Goal: Find specific page/section: Find specific page/section

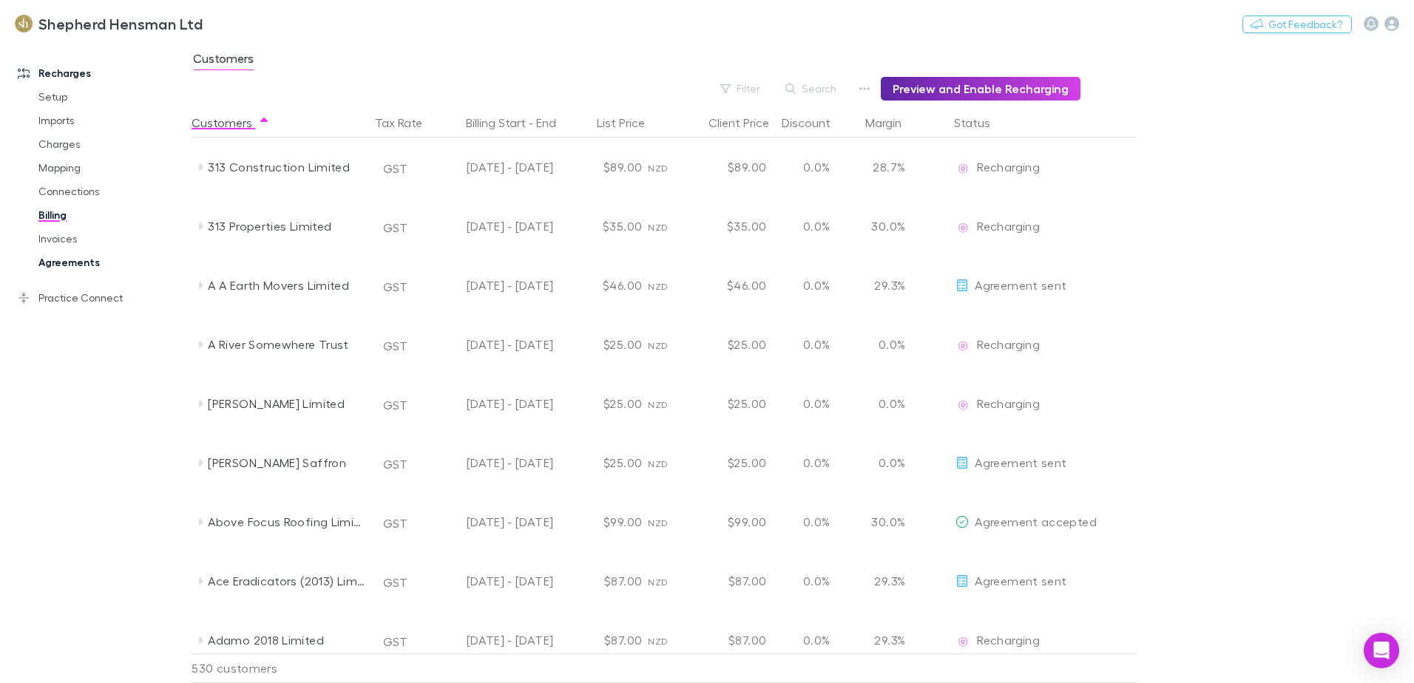
drag, startPoint x: 60, startPoint y: 240, endPoint x: 75, endPoint y: 252, distance: 18.9
click at [60, 240] on link "Invoices" at bounding box center [112, 239] width 176 height 24
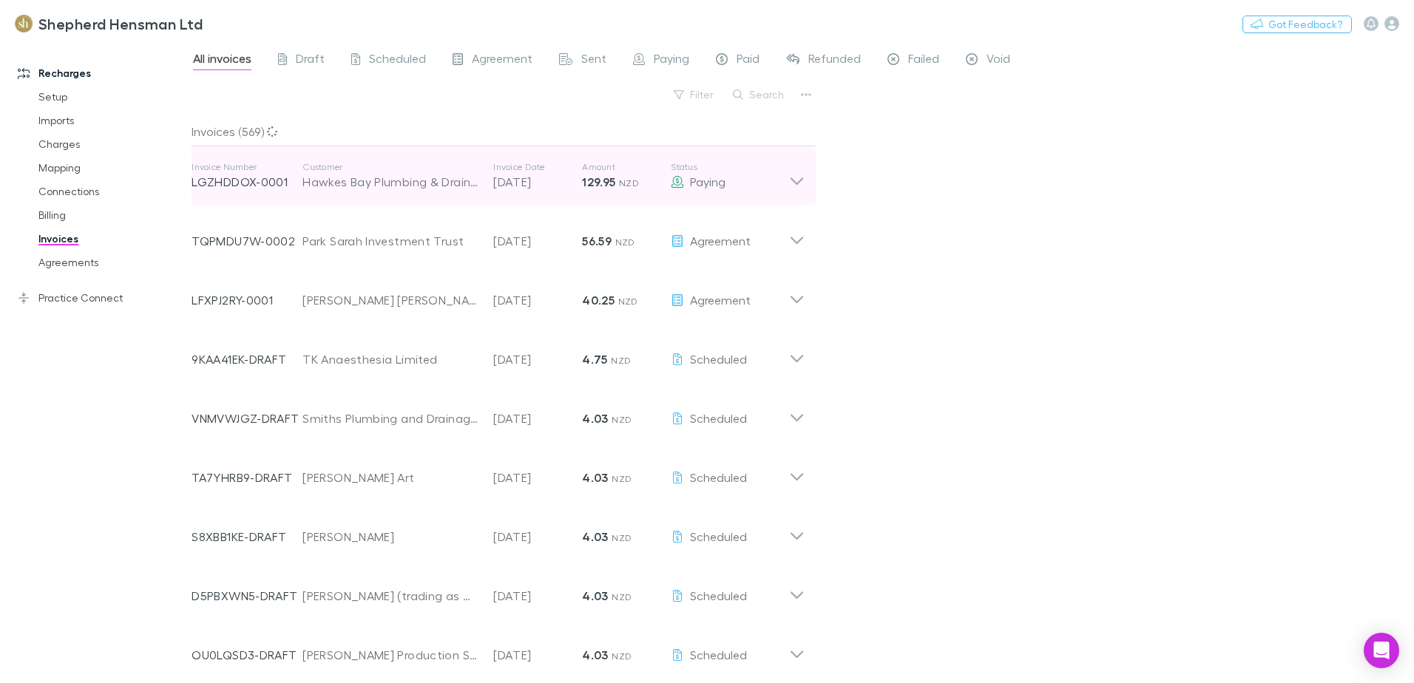
click at [800, 180] on icon at bounding box center [797, 176] width 16 height 30
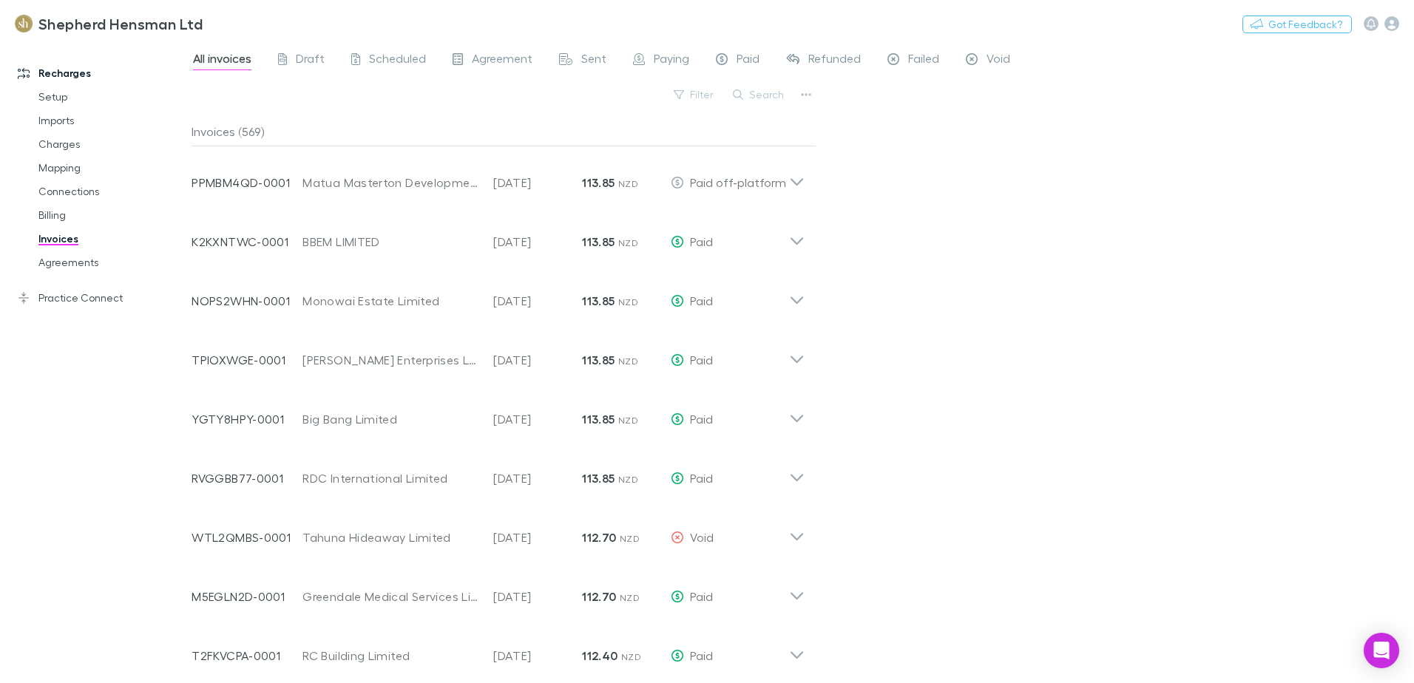
scroll to position [3933, 0]
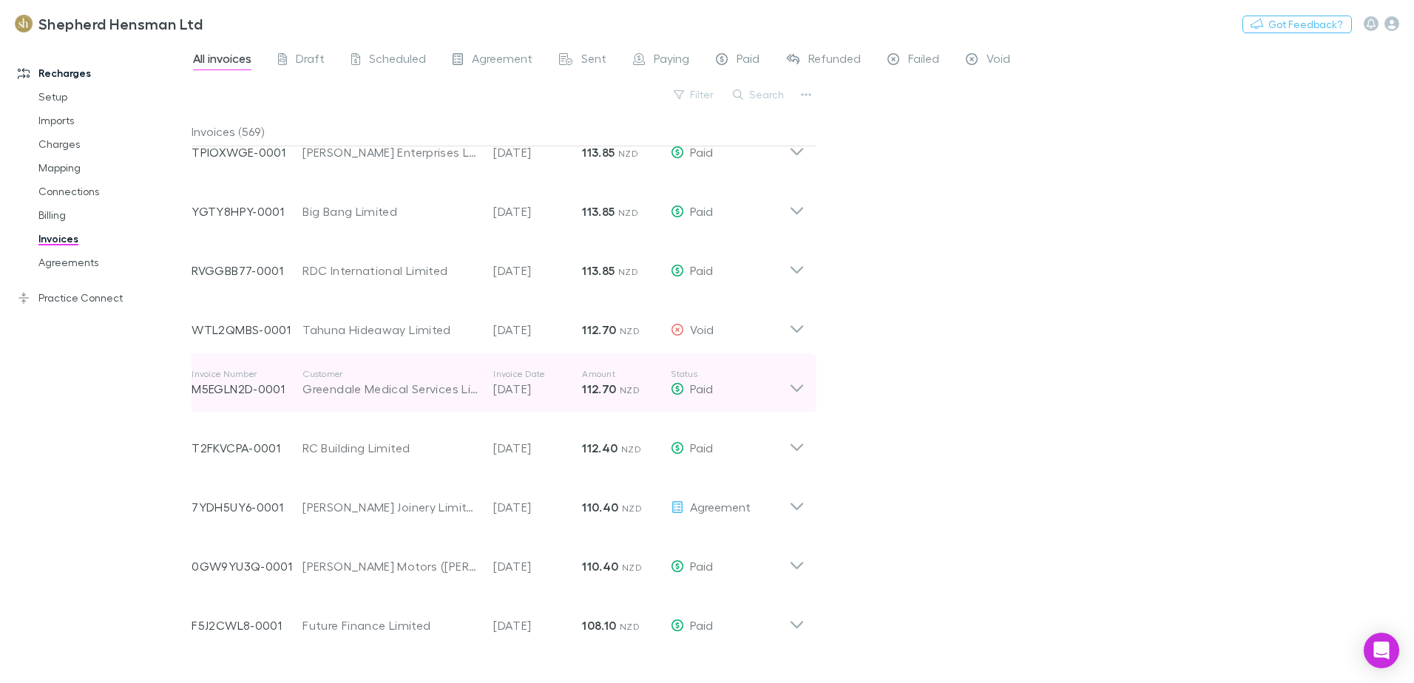
click at [800, 388] on icon at bounding box center [796, 387] width 13 height 7
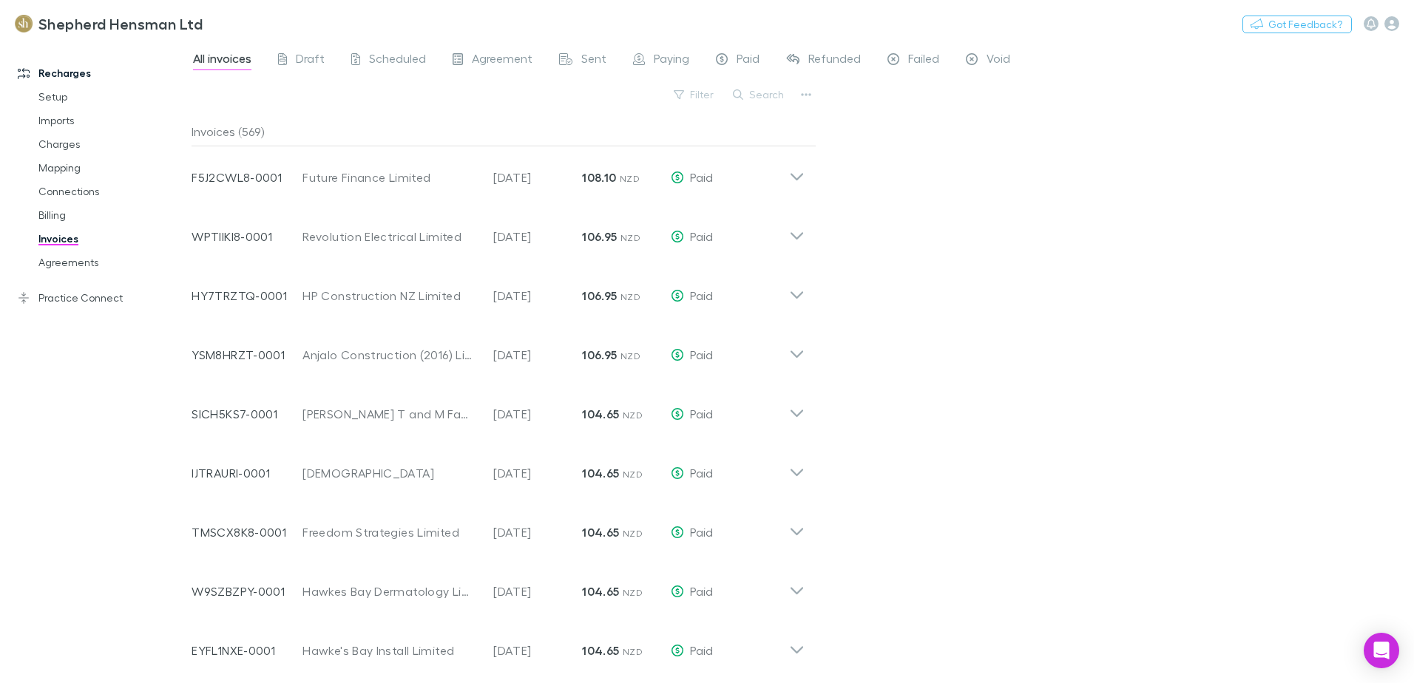
scroll to position [5038, 0]
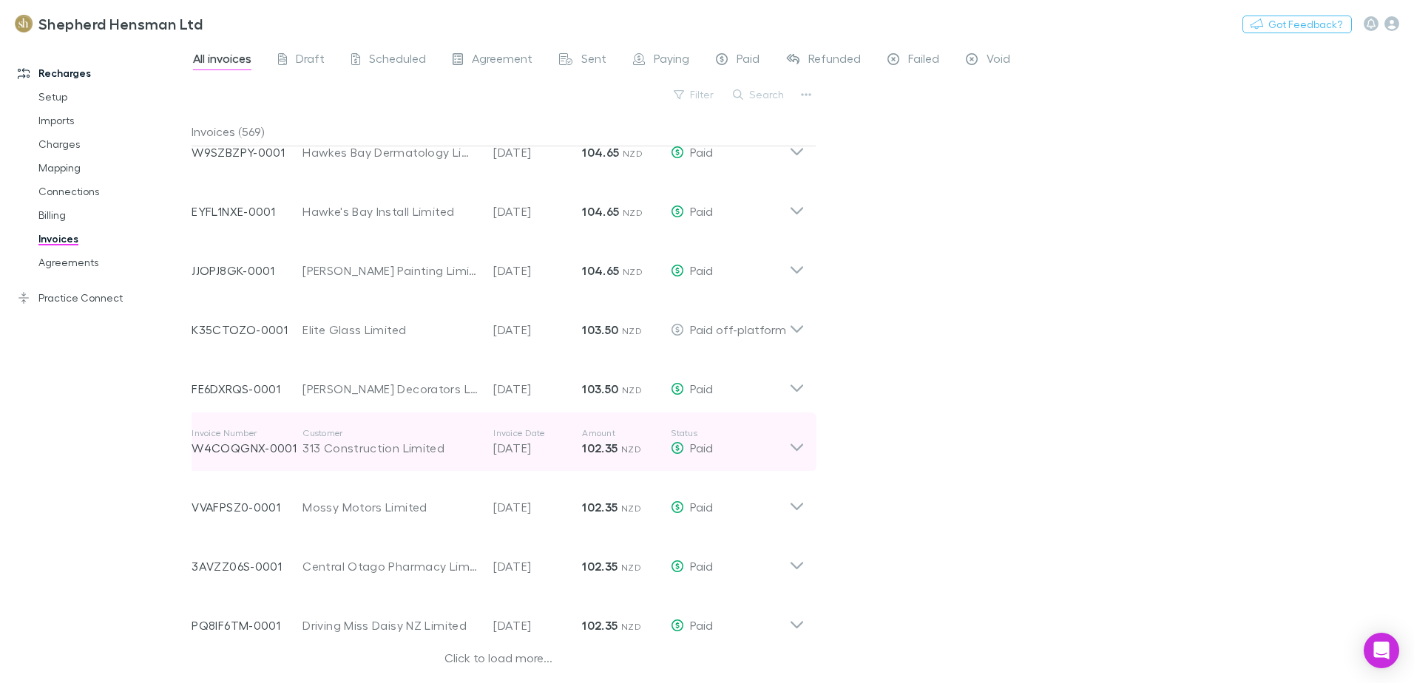
drag, startPoint x: 472, startPoint y: 657, endPoint x: 501, endPoint y: 465, distance: 194.3
click at [472, 657] on div "Click to load more..." at bounding box center [497, 660] width 613 height 22
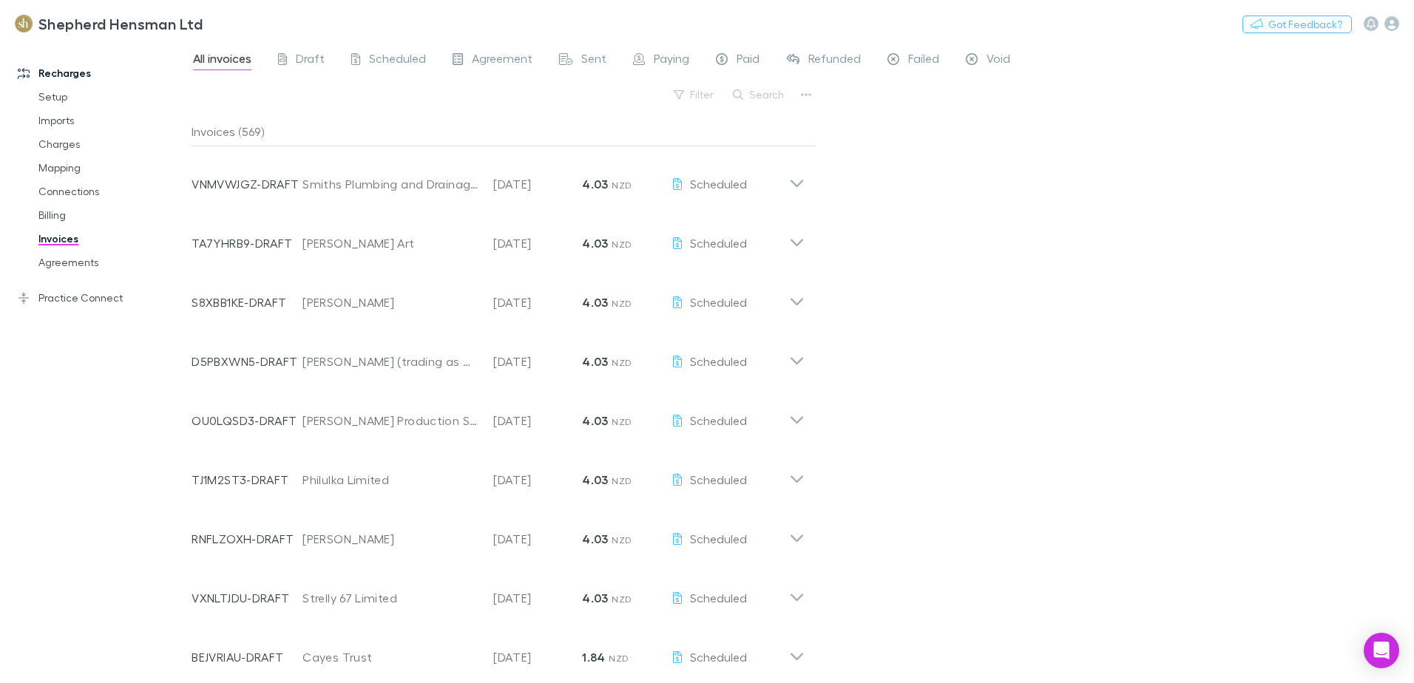
scroll to position [0, 0]
click at [78, 262] on link "Agreements" at bounding box center [112, 263] width 176 height 24
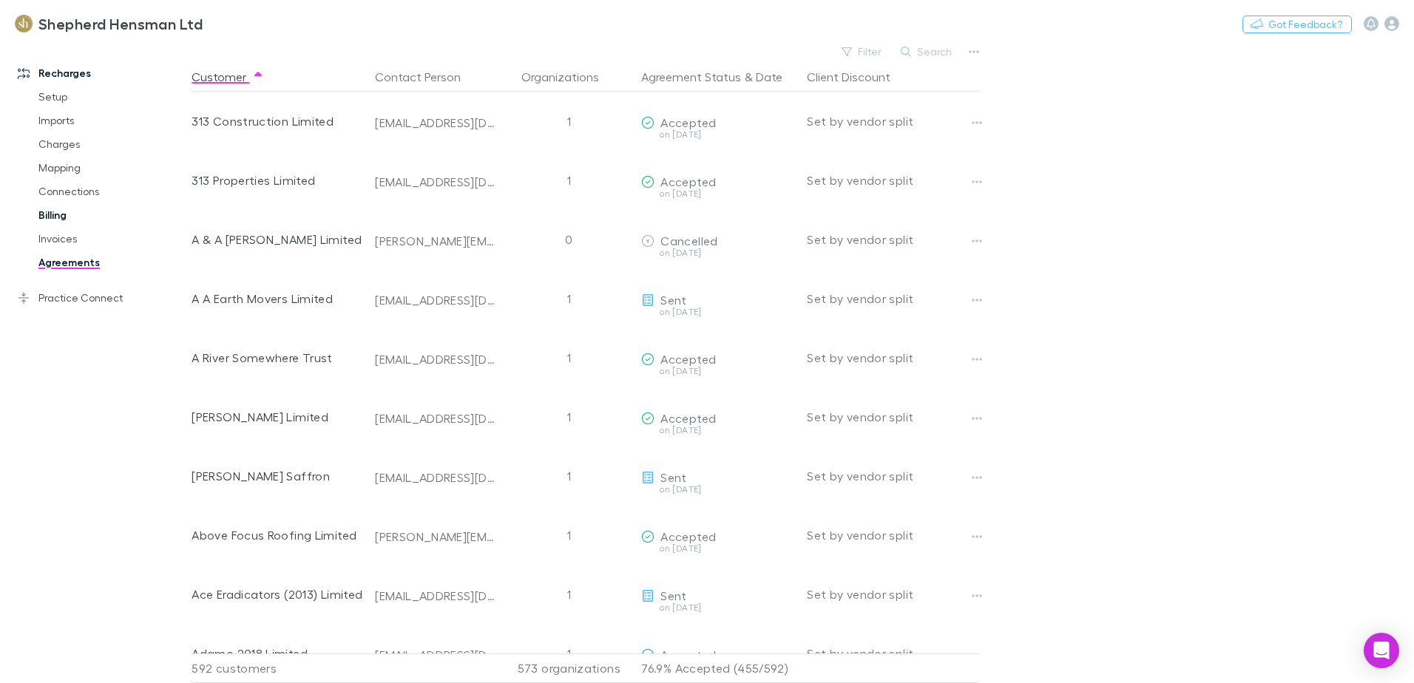
click at [55, 218] on link "Billing" at bounding box center [112, 215] width 176 height 24
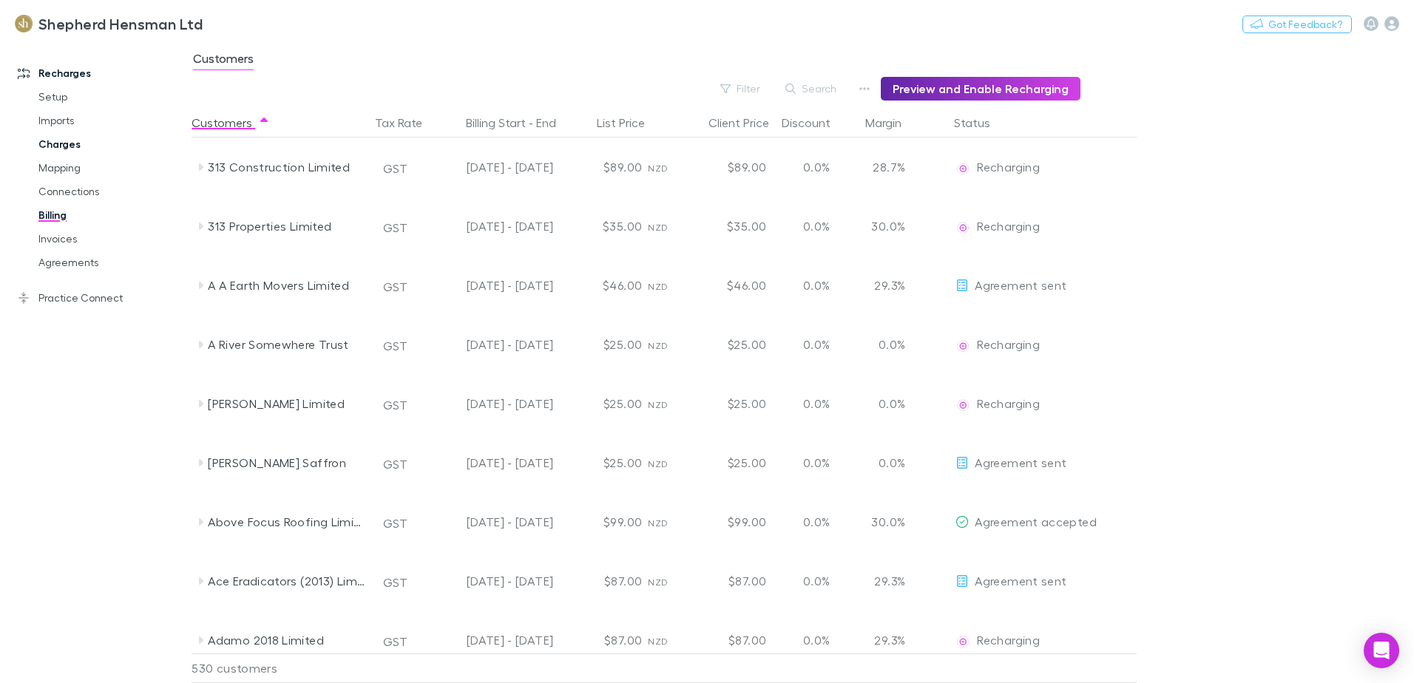
click at [62, 146] on link "Charges" at bounding box center [112, 144] width 176 height 24
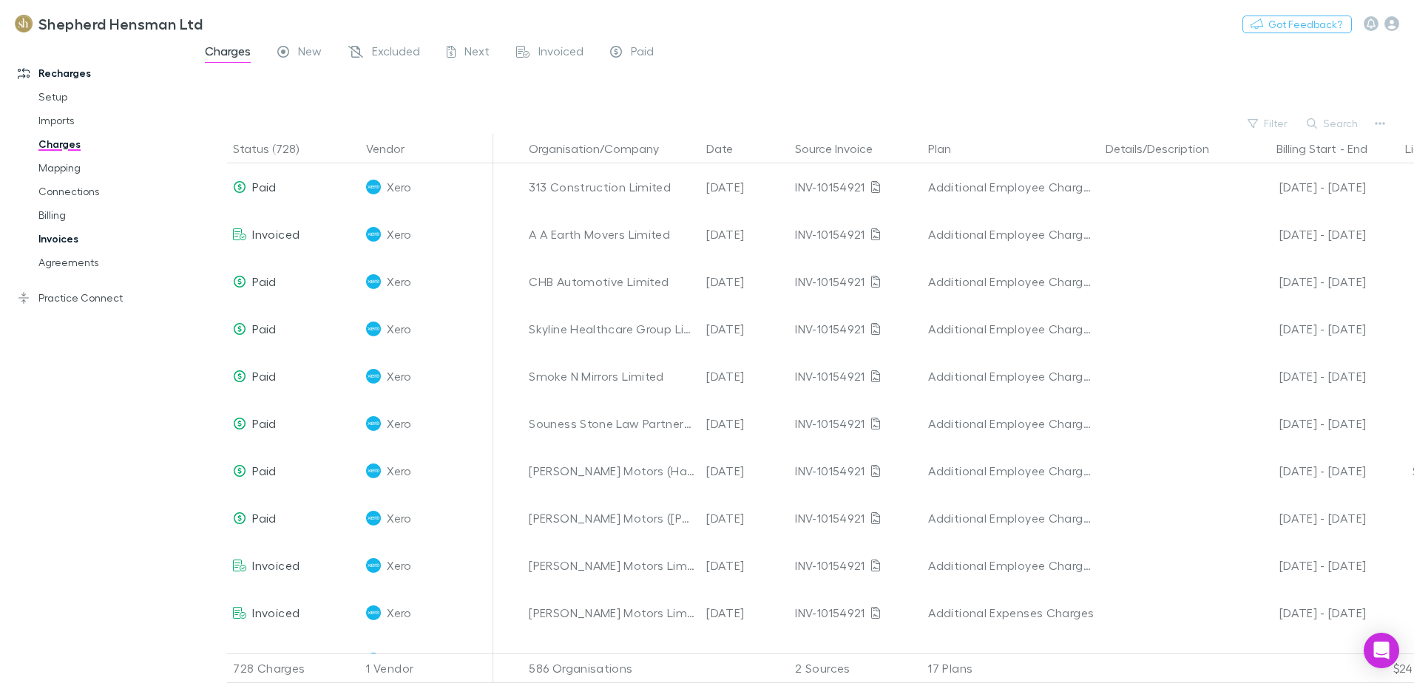
click at [61, 240] on link "Invoices" at bounding box center [112, 239] width 176 height 24
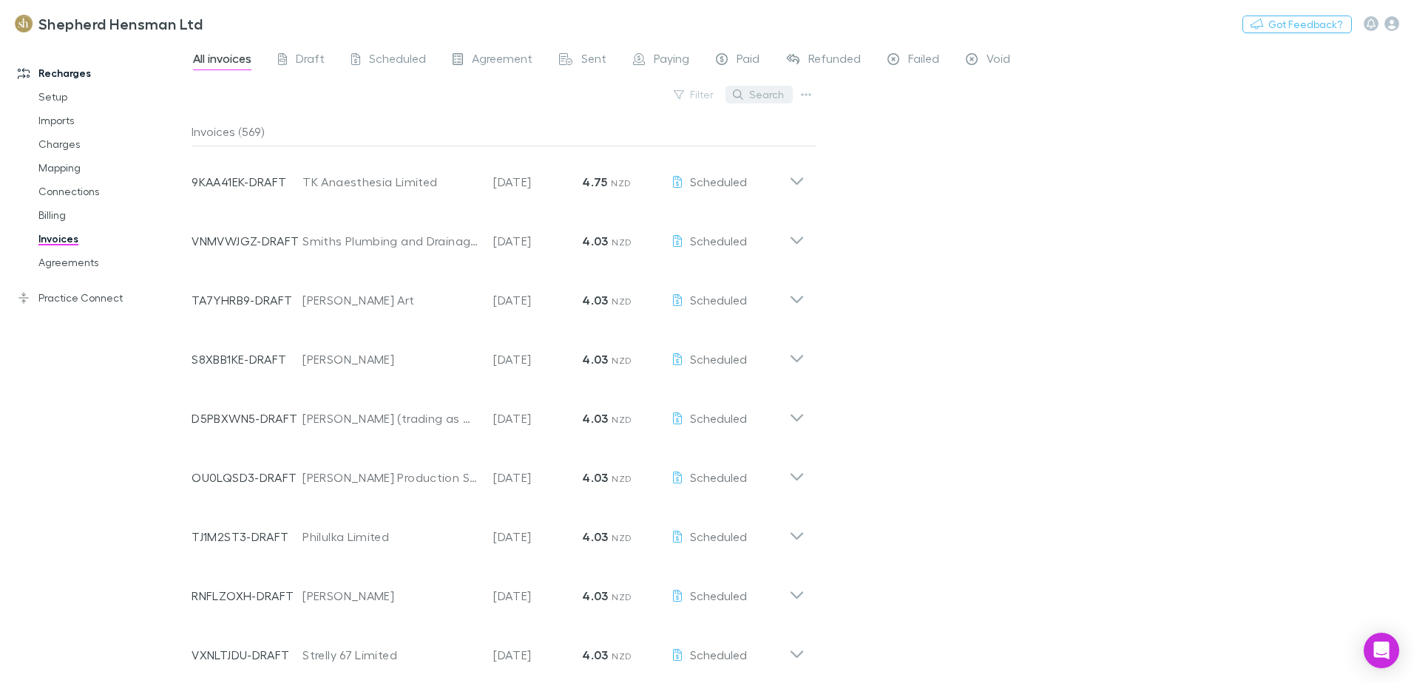
click at [771, 95] on button "Search" at bounding box center [758, 95] width 67 height 18
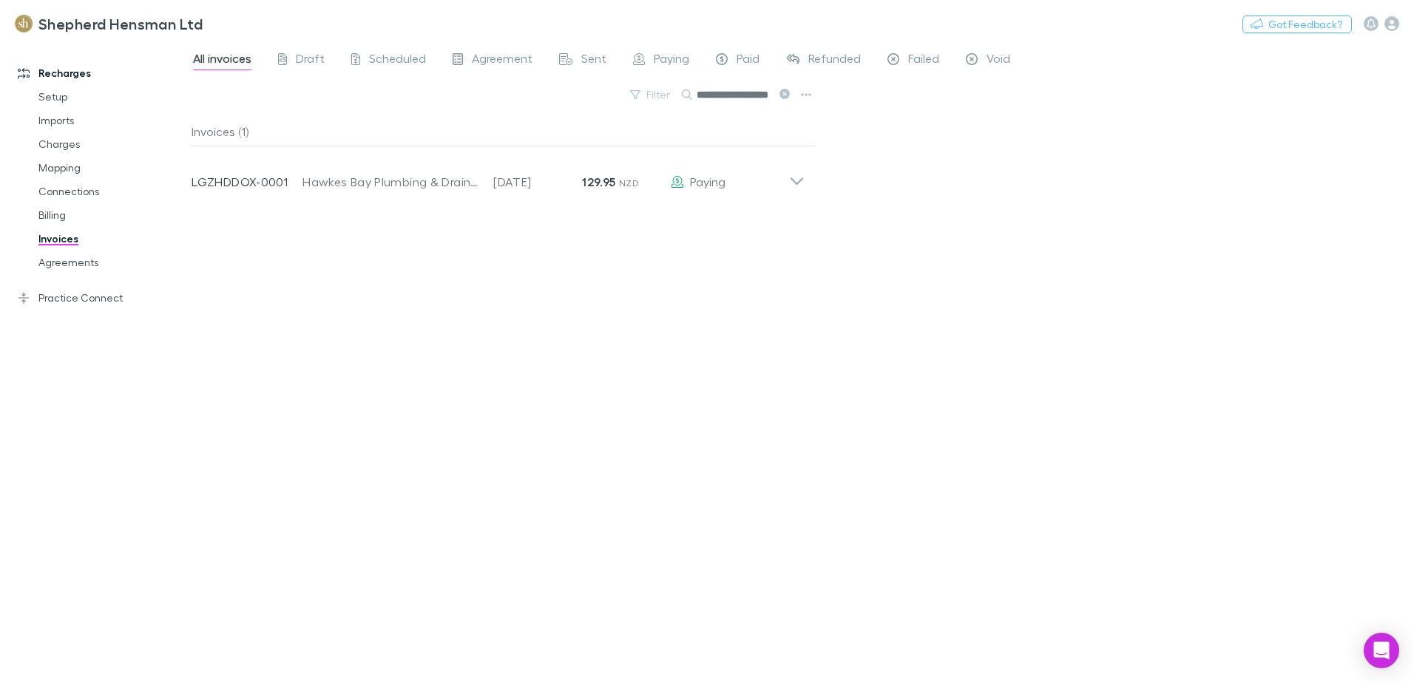
scroll to position [0, 26]
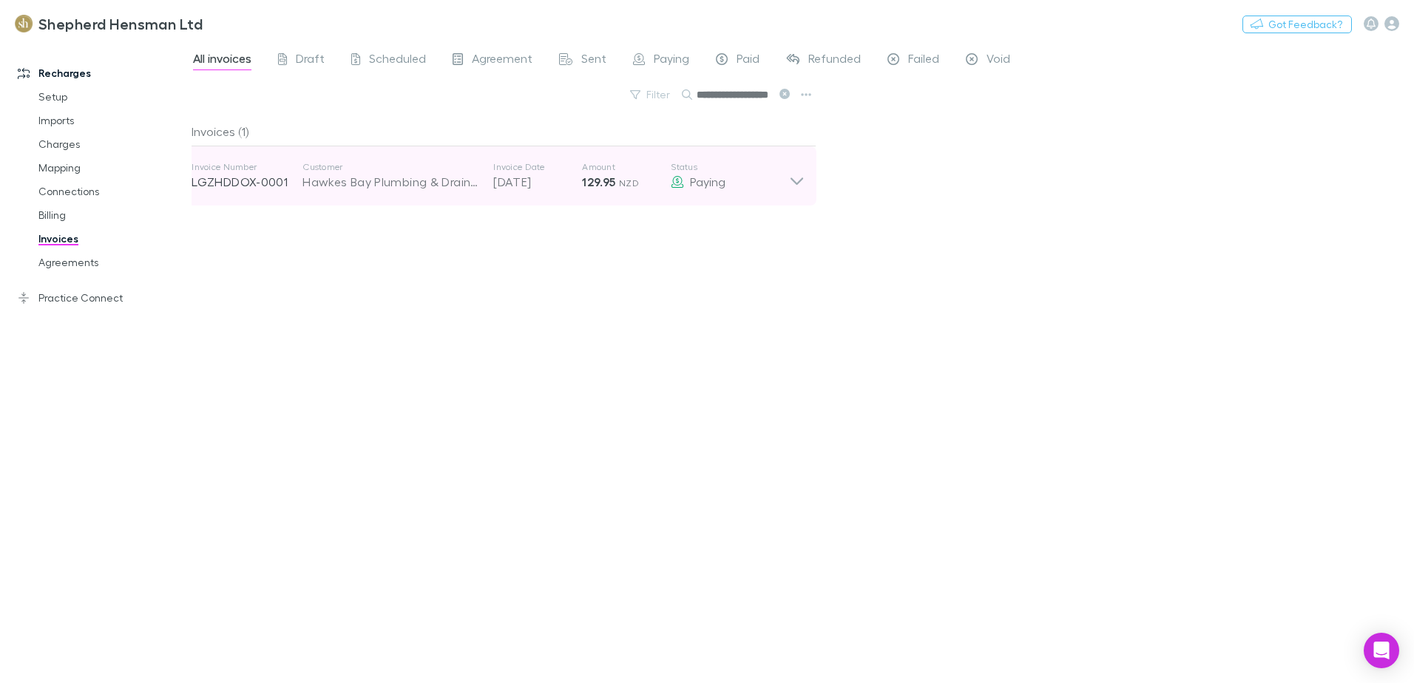
type input "**********"
click at [796, 184] on icon at bounding box center [796, 180] width 13 height 7
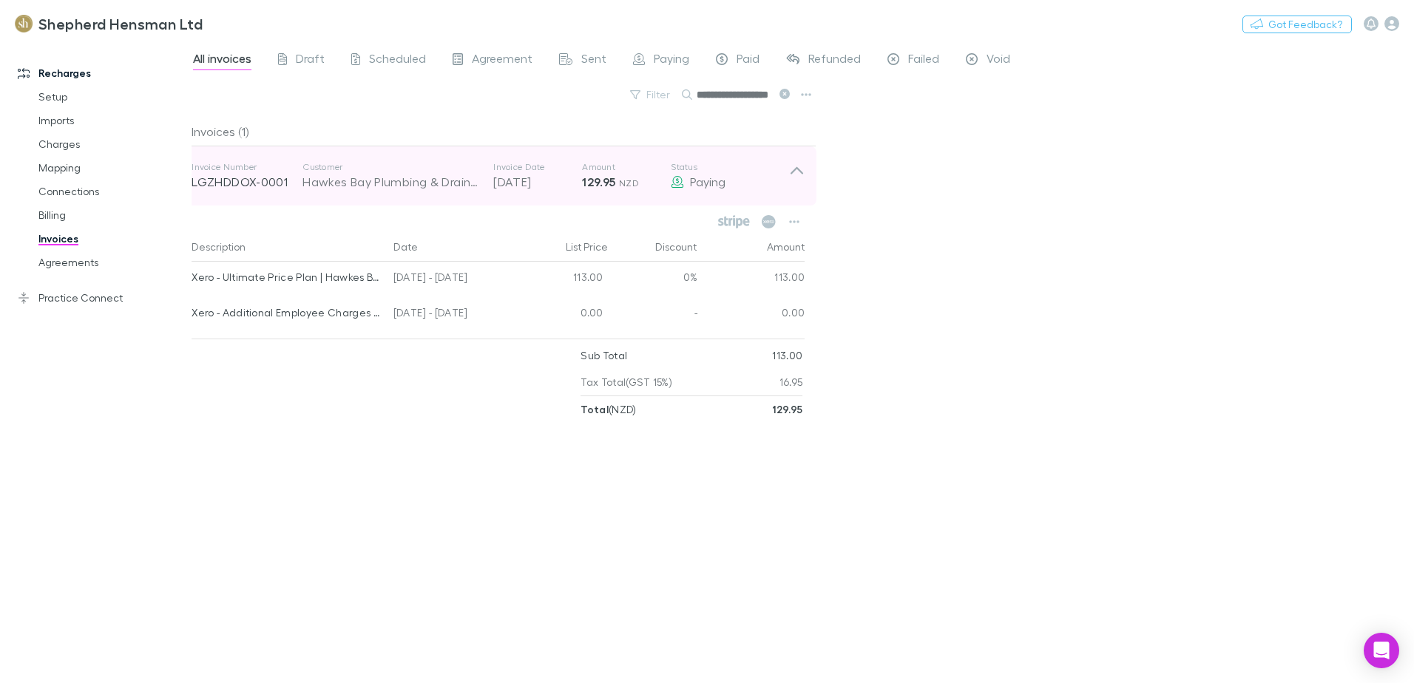
click at [799, 177] on icon at bounding box center [797, 176] width 16 height 30
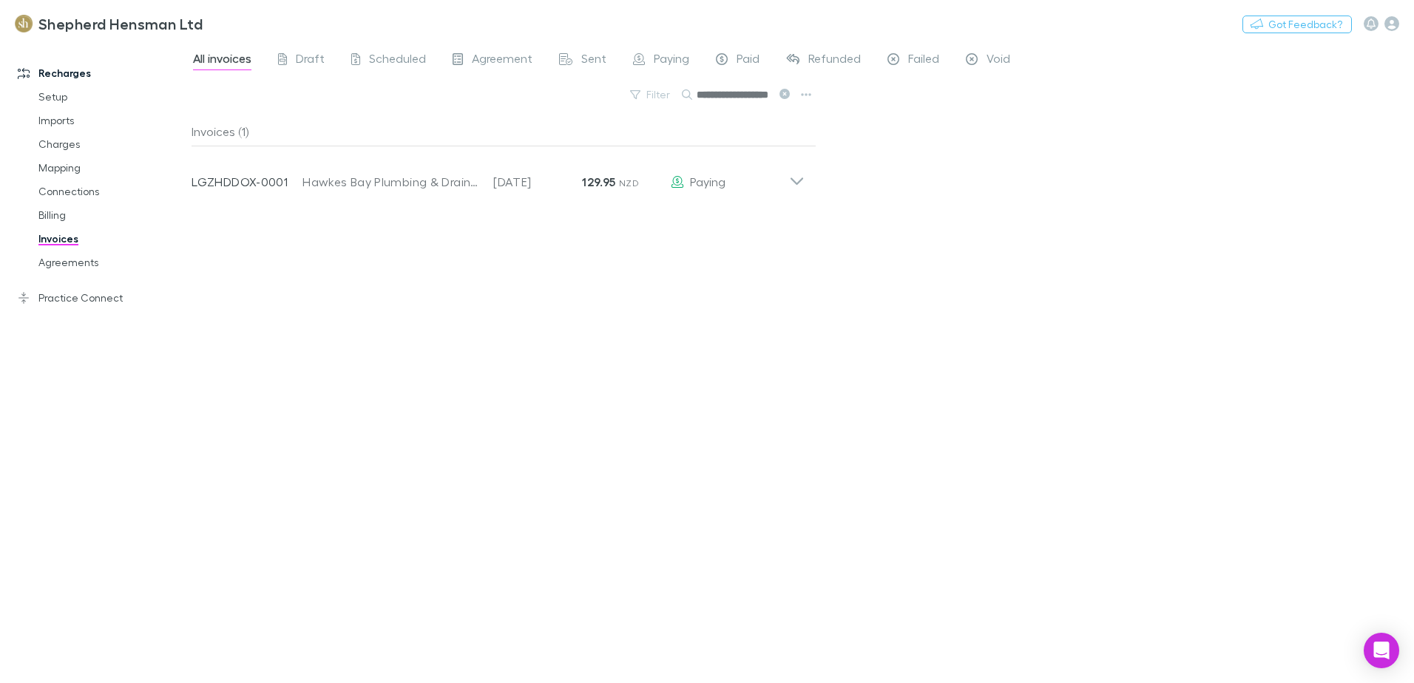
drag, startPoint x: 50, startPoint y: 213, endPoint x: 838, endPoint y: 101, distance: 796.0
click at [50, 213] on link "Billing" at bounding box center [112, 215] width 176 height 24
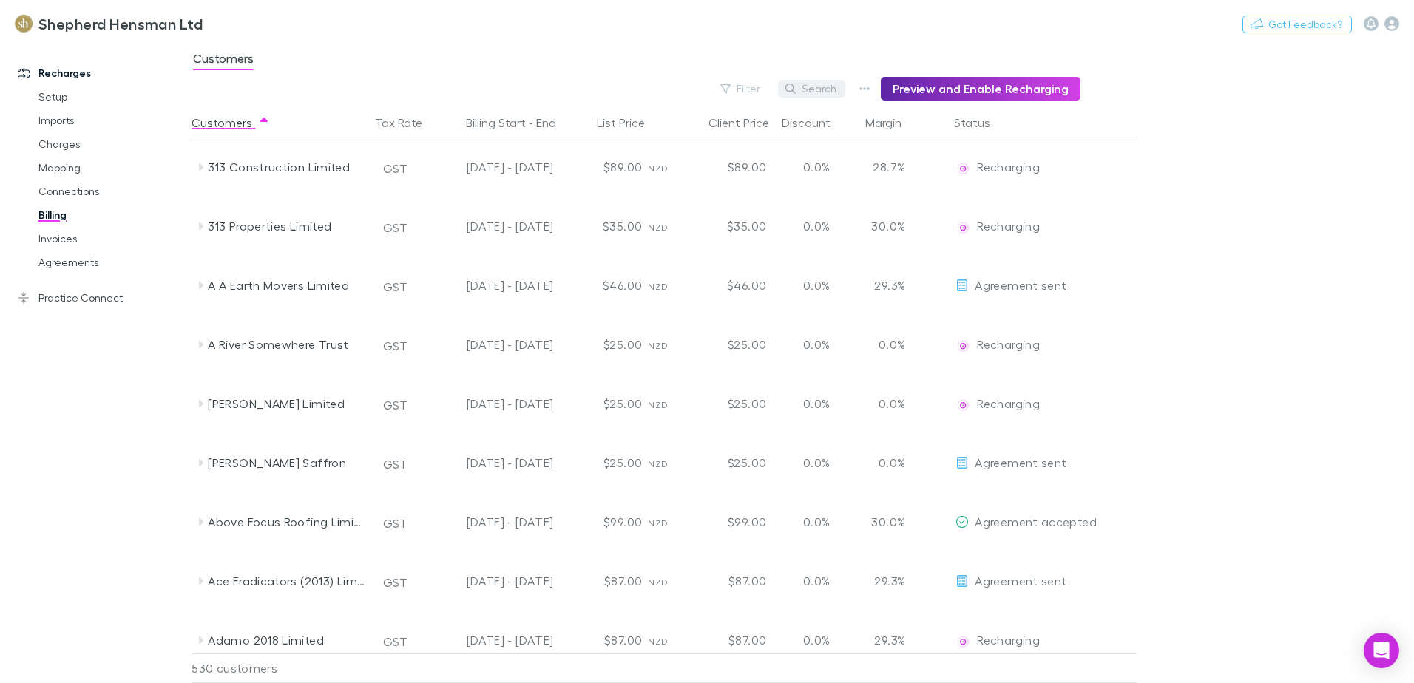
click at [814, 95] on button "Search" at bounding box center [811, 89] width 67 height 18
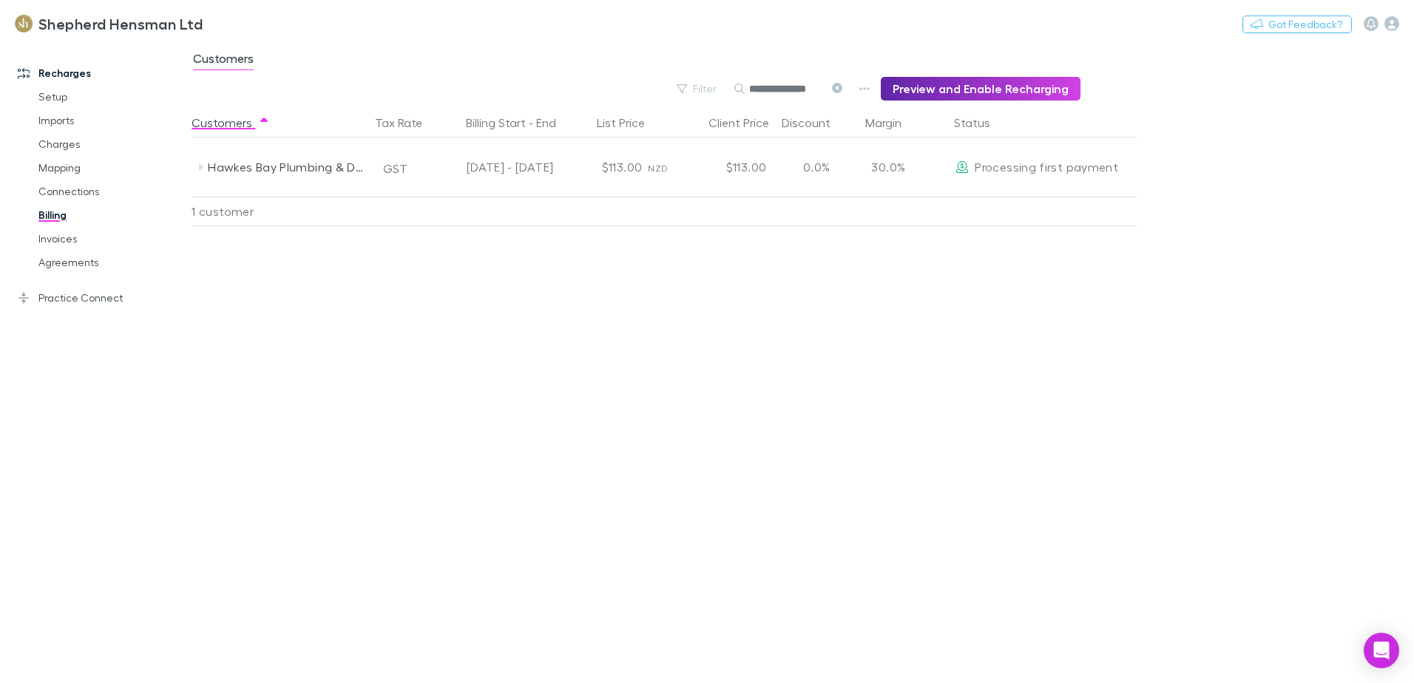
scroll to position [0, 6]
type input "**********"
click at [62, 241] on link "Invoices" at bounding box center [112, 239] width 176 height 24
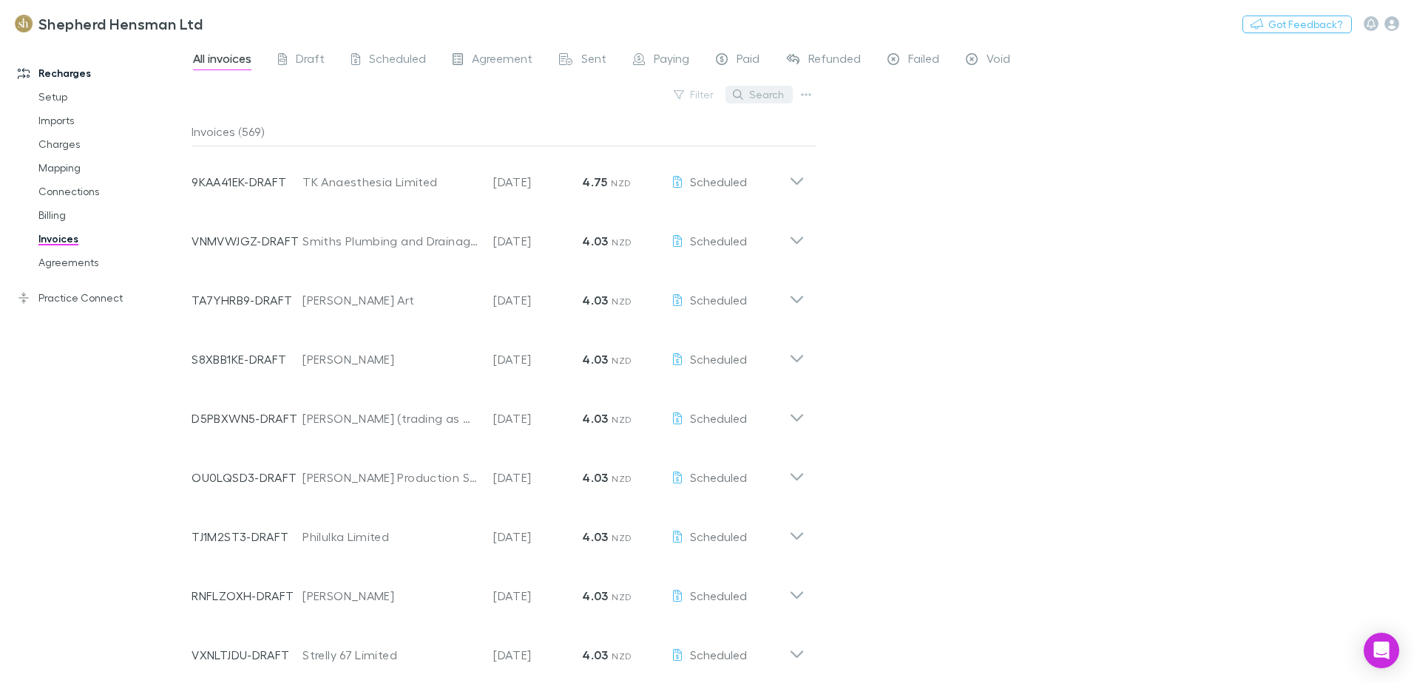
click at [757, 90] on button "Search" at bounding box center [758, 95] width 67 height 18
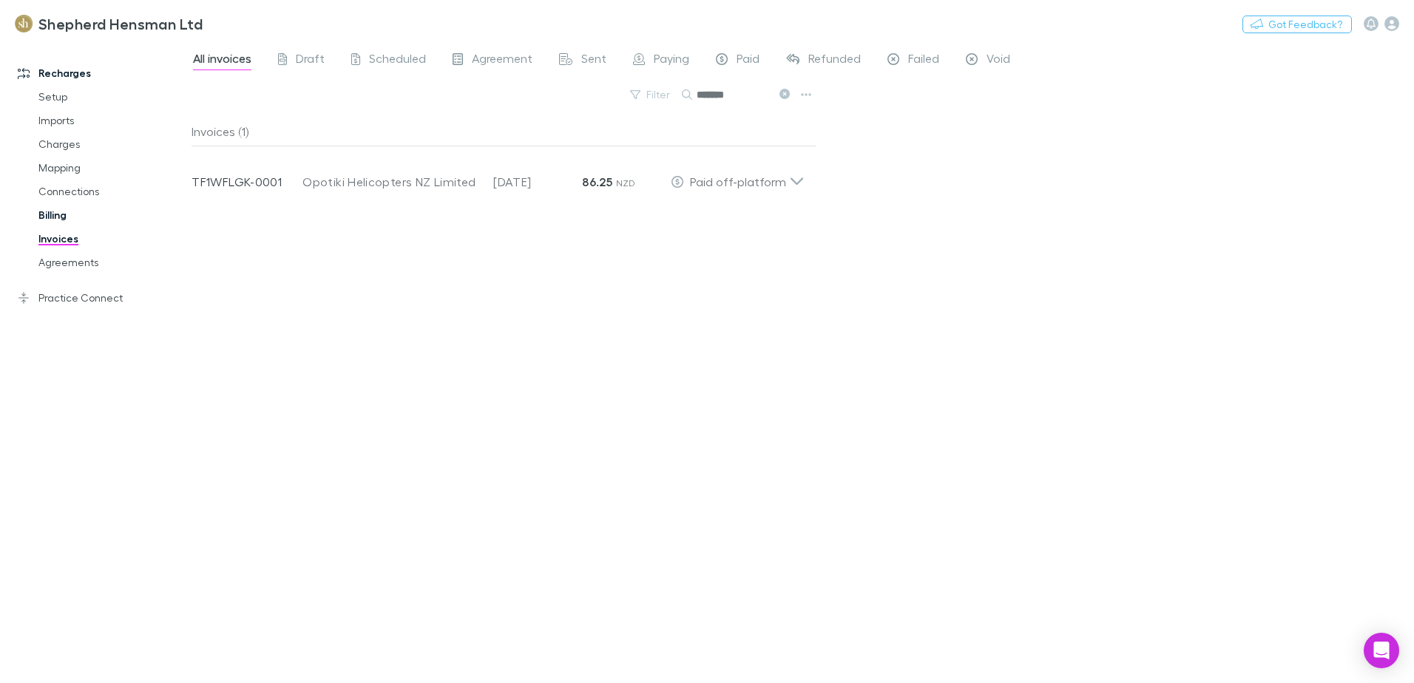
type input "*******"
click at [55, 218] on link "Billing" at bounding box center [112, 215] width 176 height 24
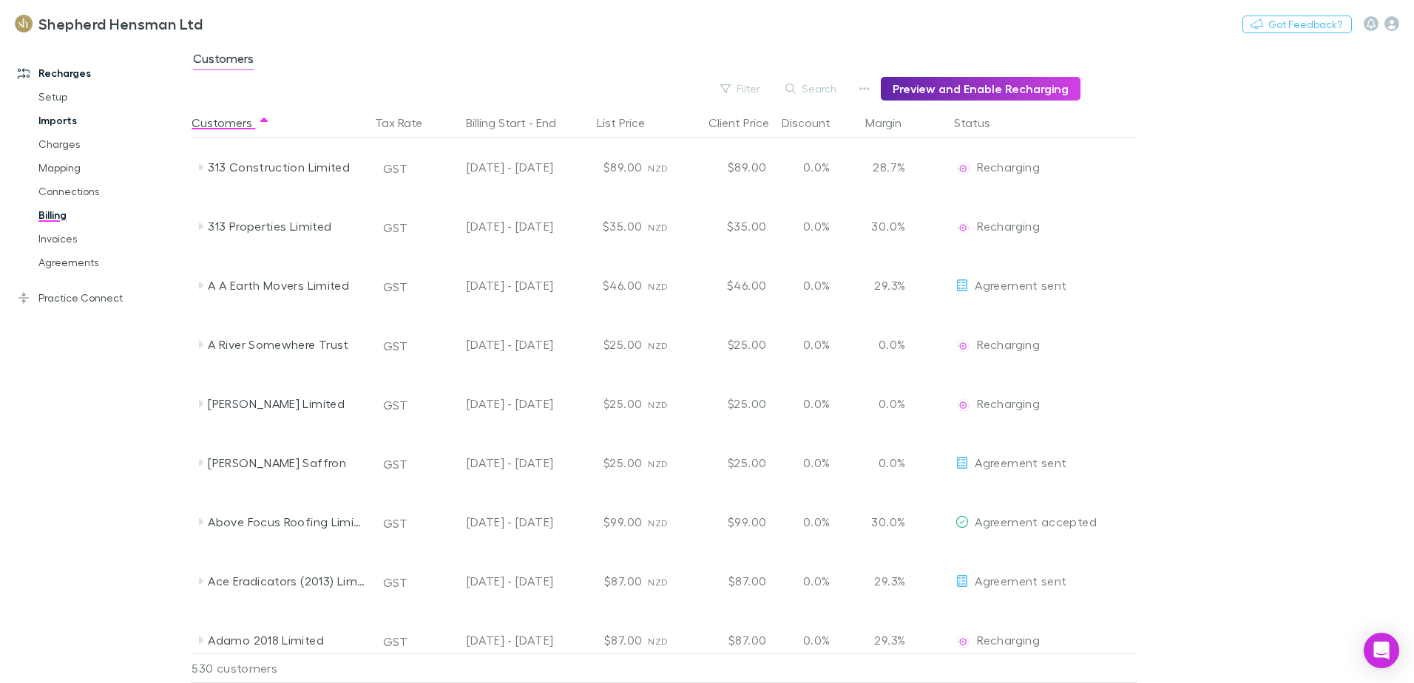
click at [56, 123] on link "Imports" at bounding box center [112, 121] width 176 height 24
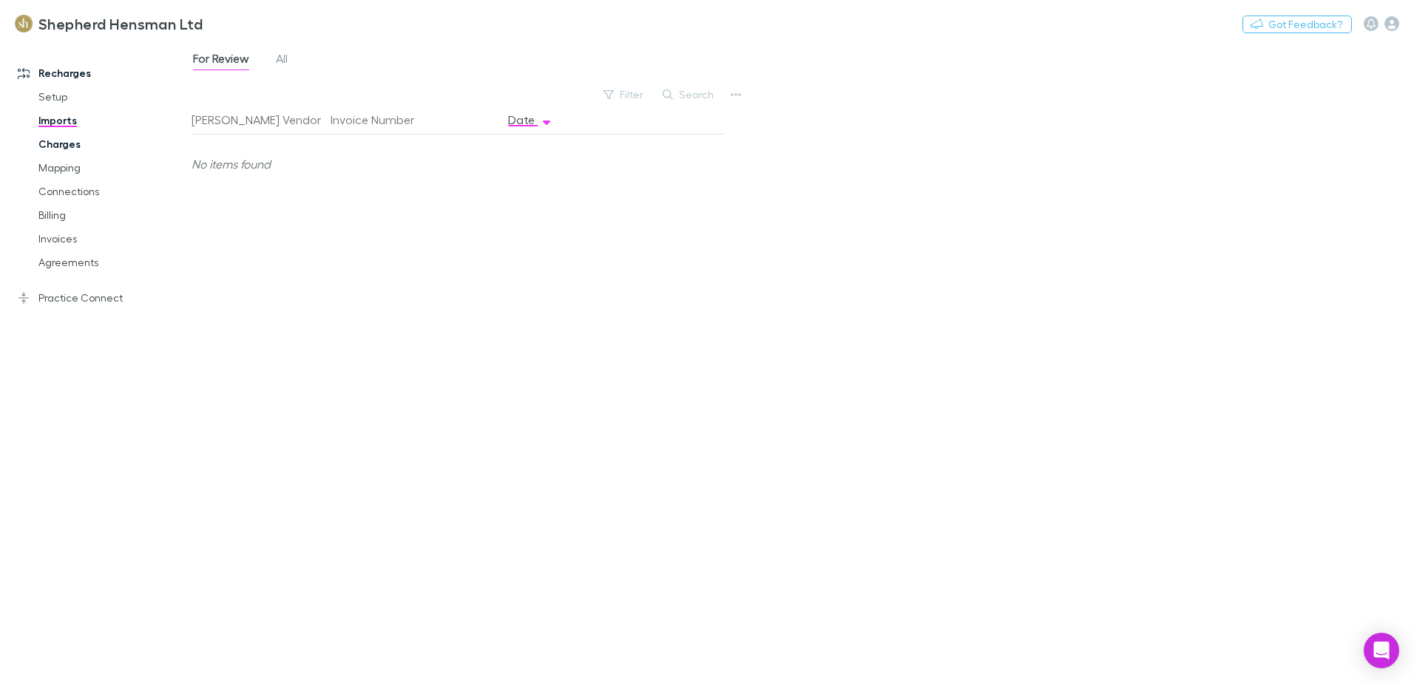
click at [55, 147] on link "Charges" at bounding box center [112, 144] width 176 height 24
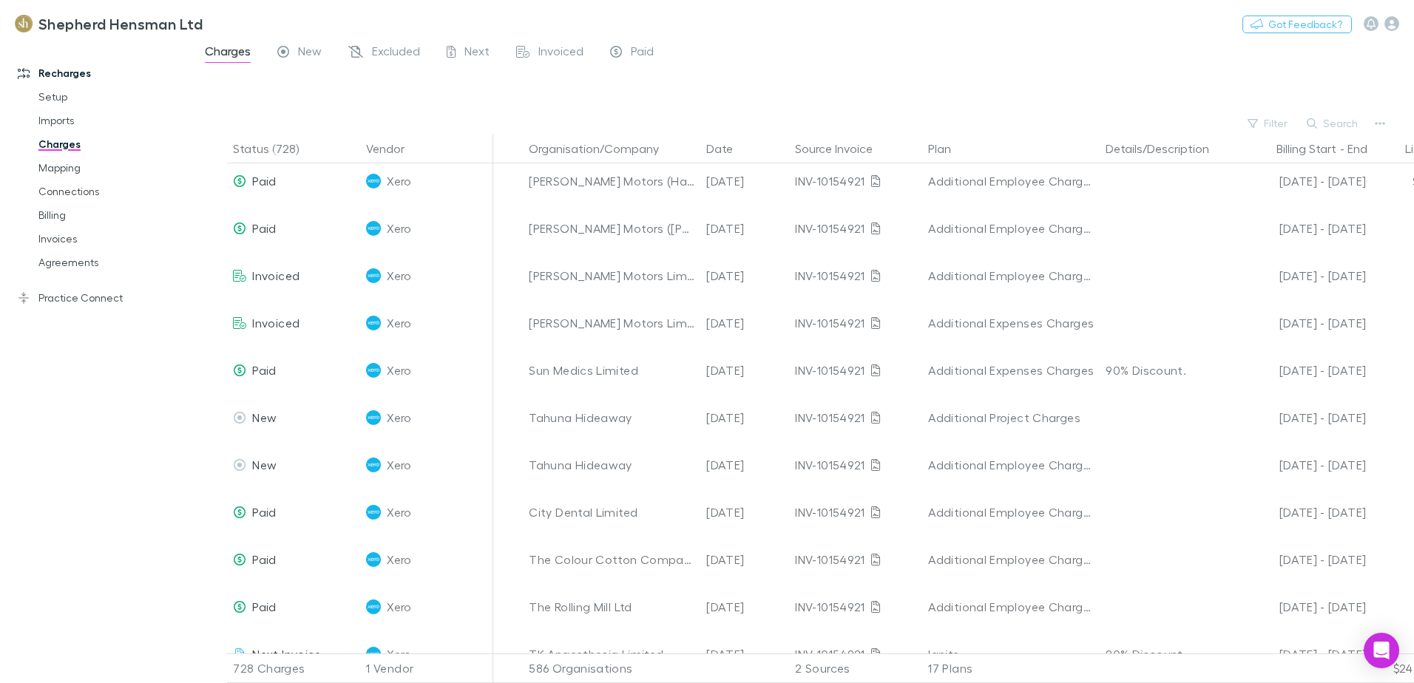
scroll to position [370, 0]
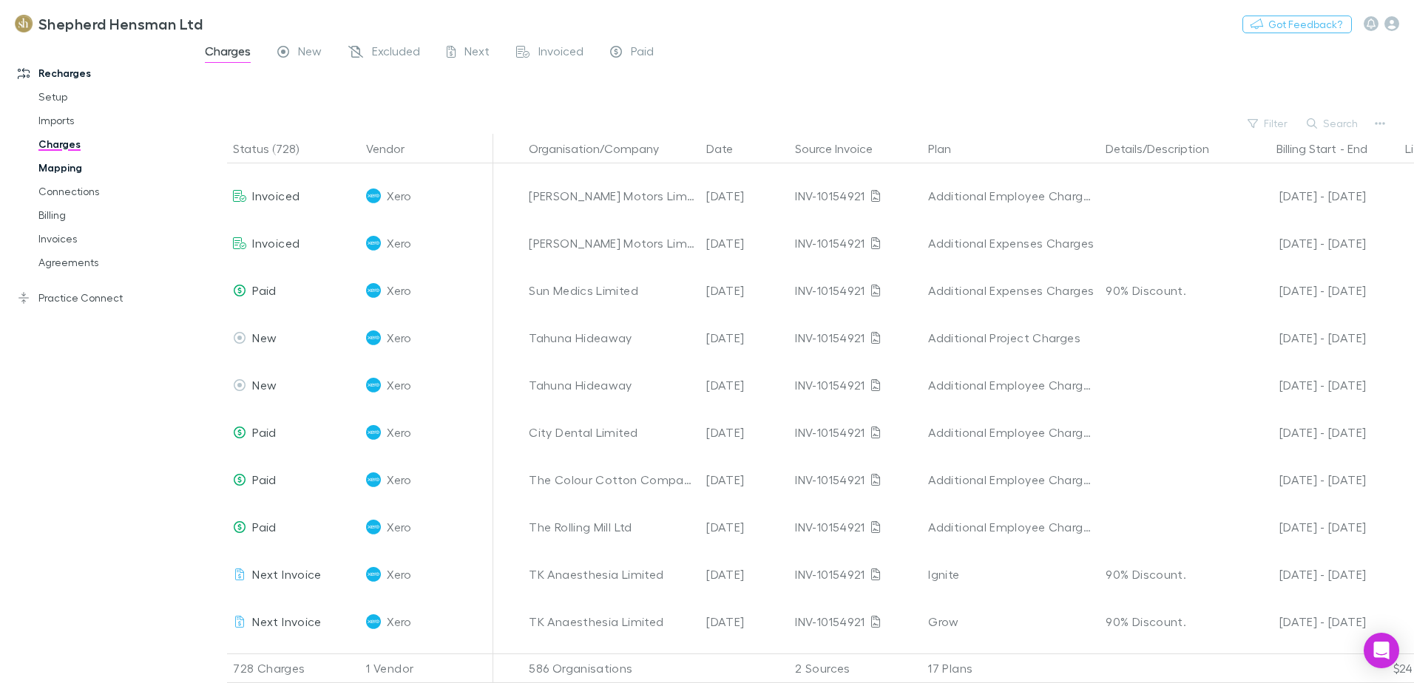
click at [69, 168] on link "Mapping" at bounding box center [112, 168] width 176 height 24
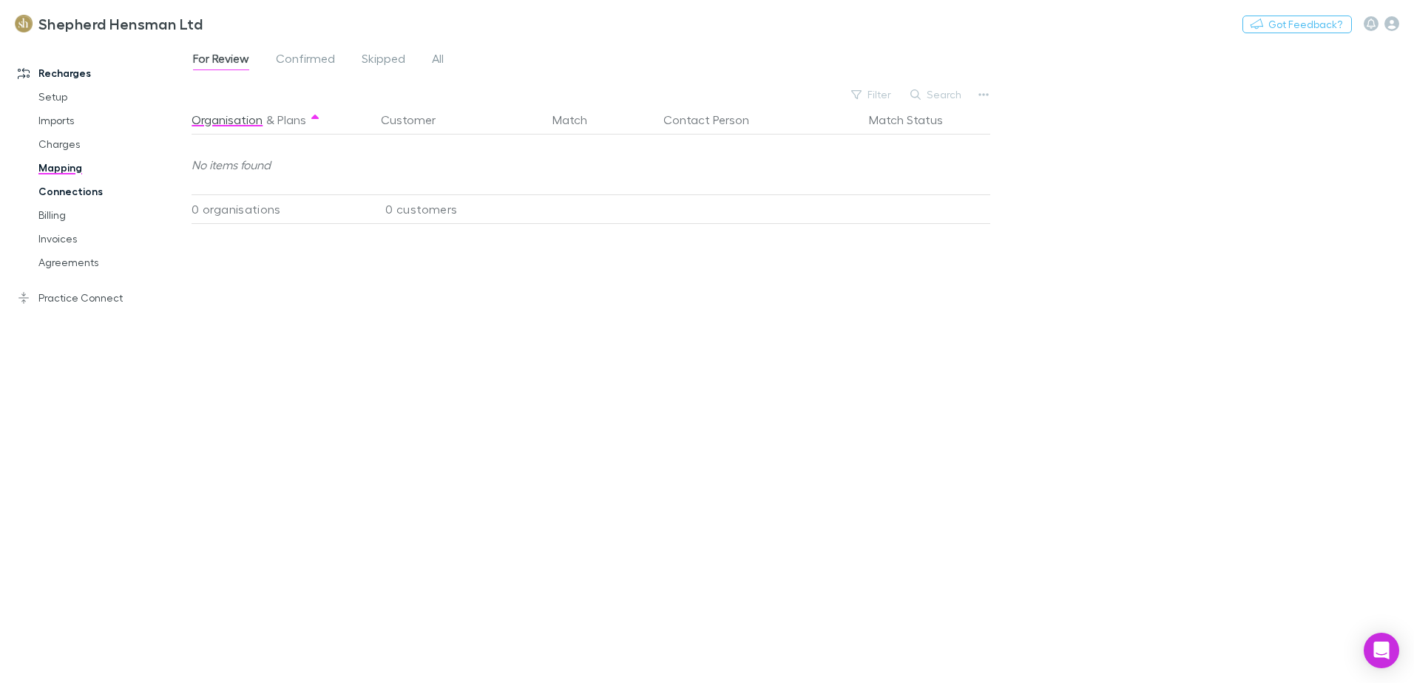
click at [67, 193] on link "Connections" at bounding box center [112, 192] width 176 height 24
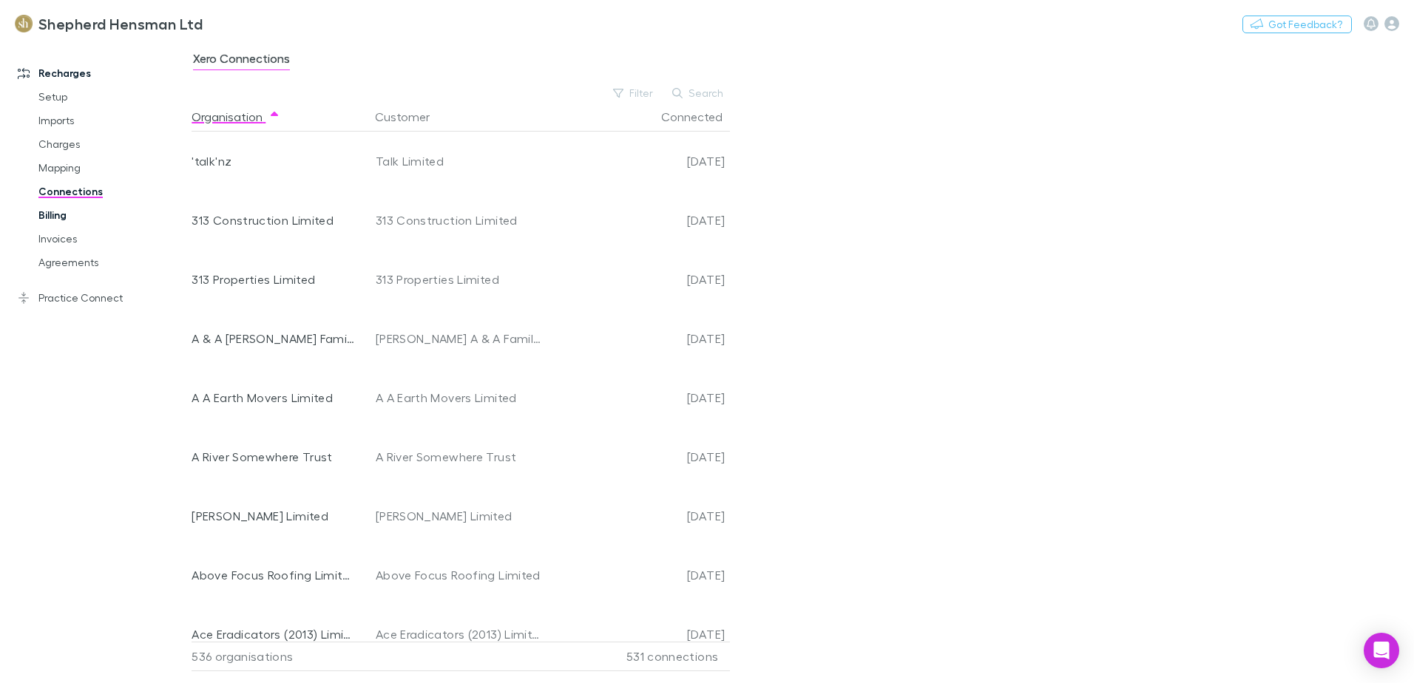
click at [61, 217] on link "Billing" at bounding box center [112, 215] width 176 height 24
